Goal: Transaction & Acquisition: Subscribe to service/newsletter

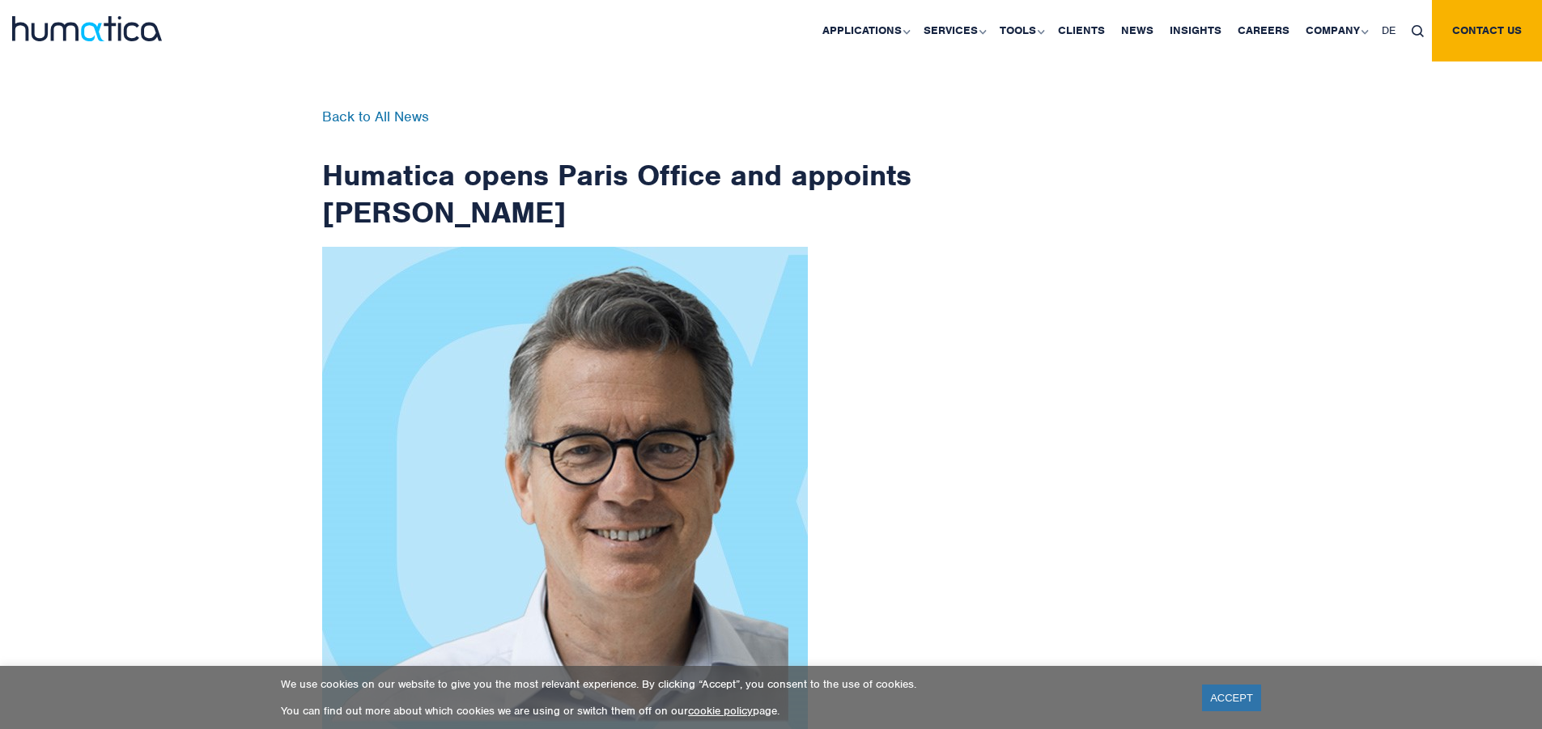
scroll to position [2583, 0]
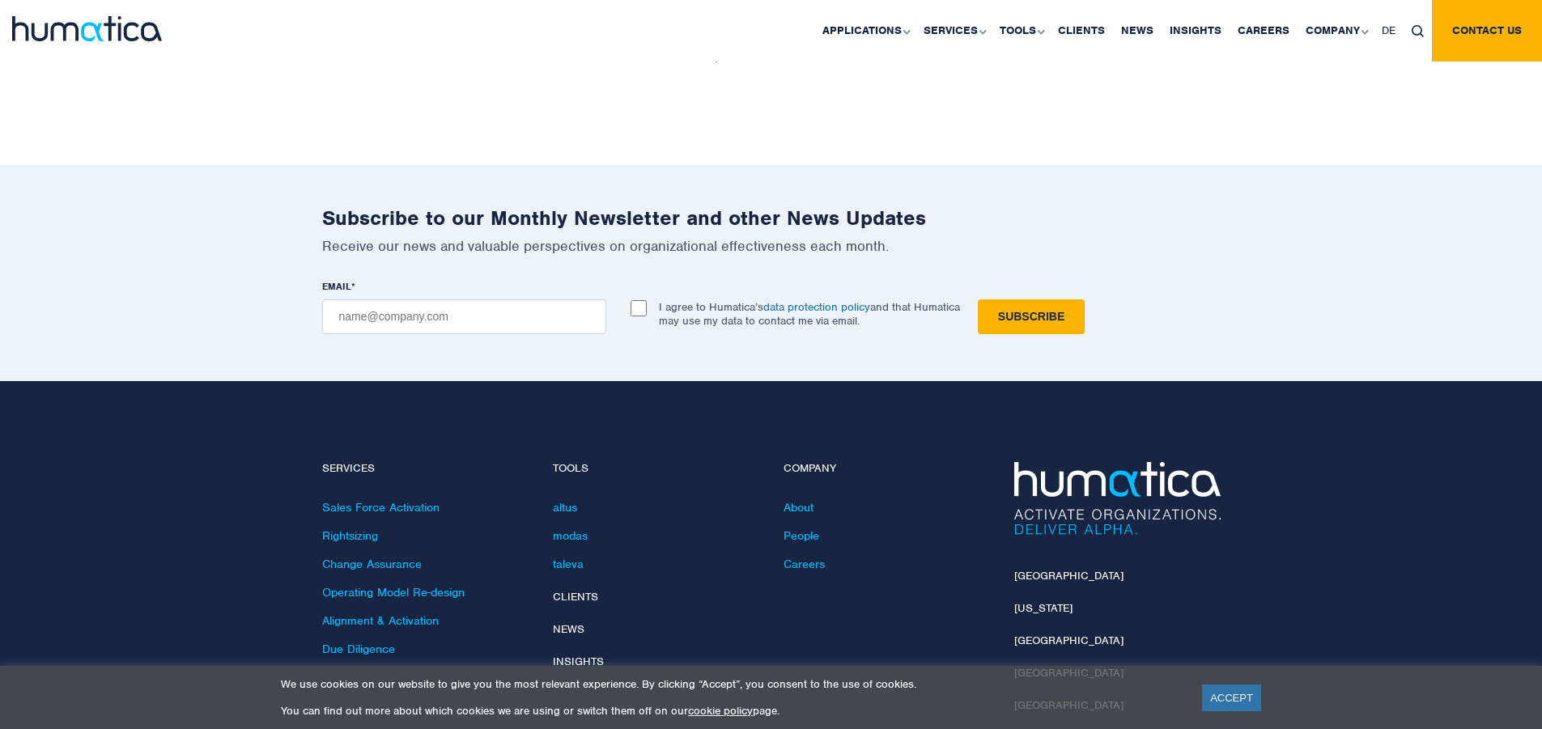
checkbox input "true"
type input "[EMAIL_ADDRESS][DOMAIN_NAME]"
click at [978, 300] on input "Subscribe" at bounding box center [1031, 317] width 107 height 35
